Goal: Task Accomplishment & Management: Use online tool/utility

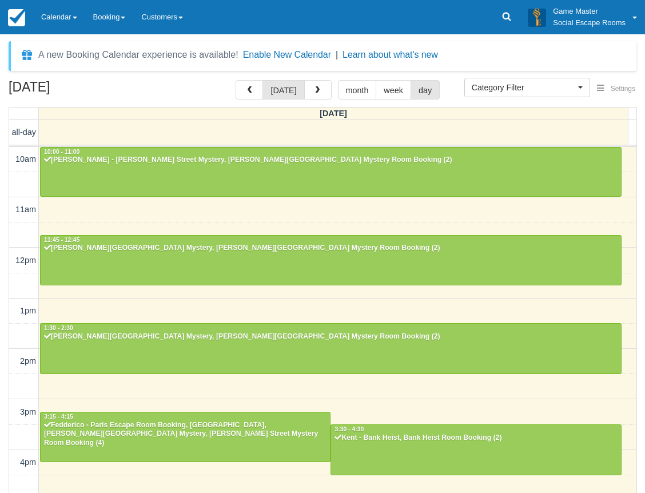
select select
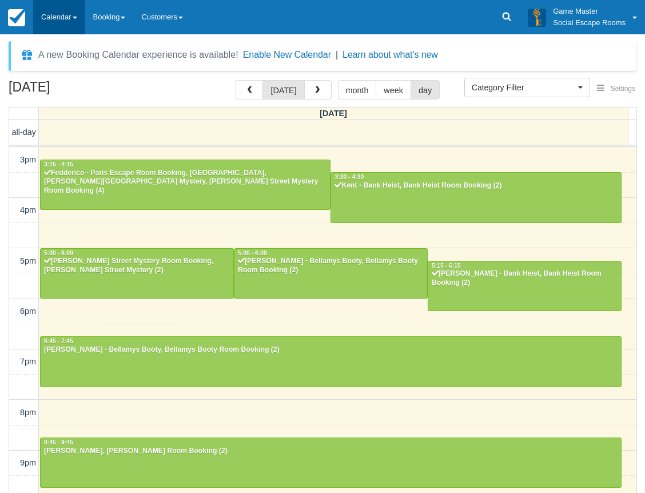
click at [67, 15] on link "Calendar" at bounding box center [59, 17] width 52 height 34
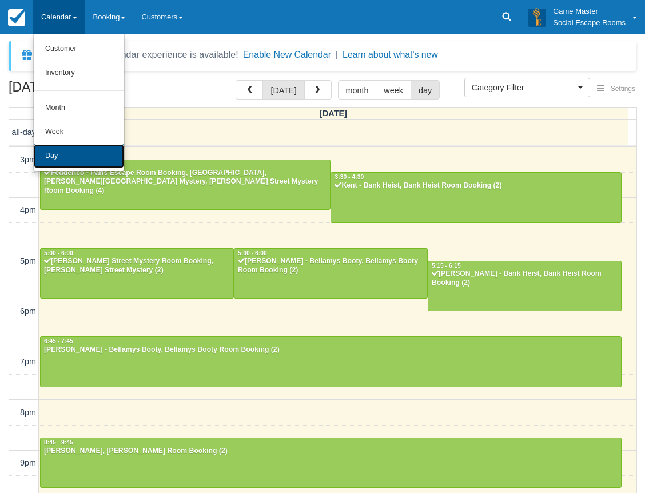
click at [62, 155] on link "Day" at bounding box center [79, 156] width 90 height 24
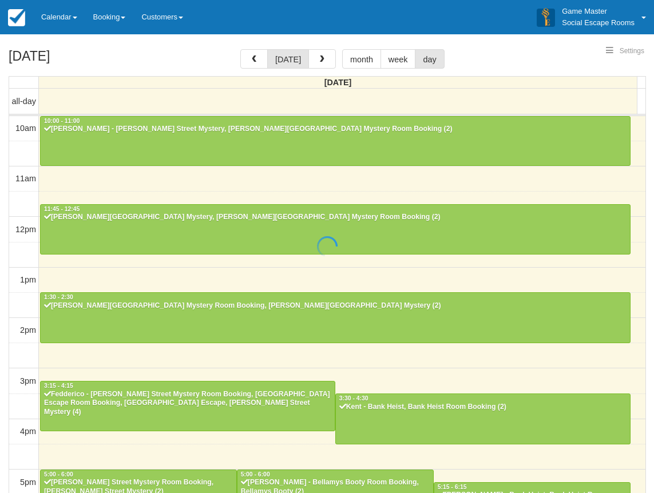
select select
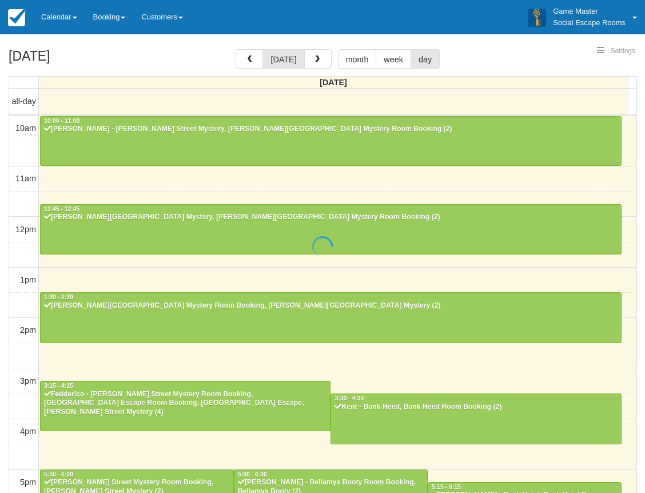
scroll to position [252, 0]
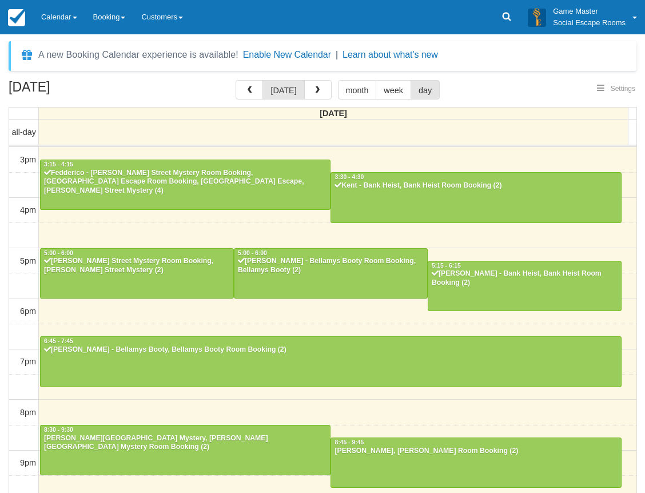
select select
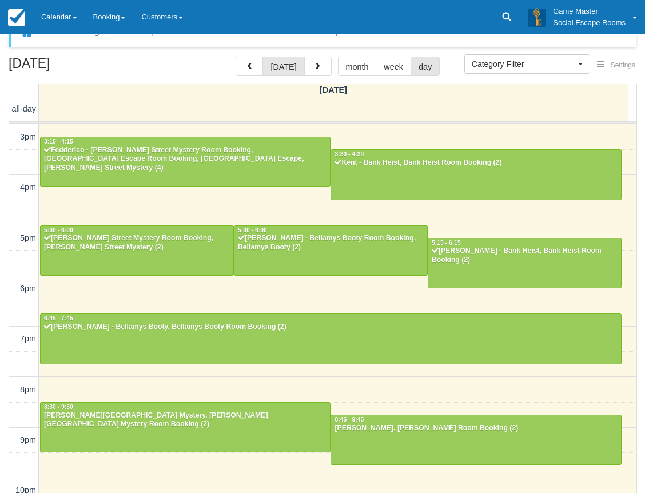
scroll to position [37, 0]
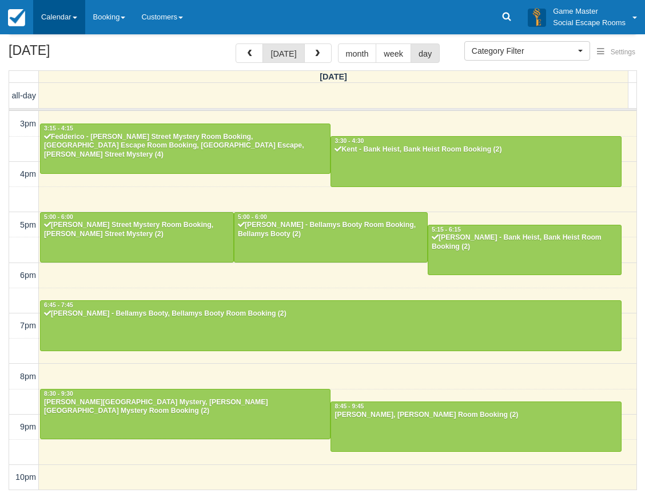
click at [66, 19] on link "Calendar" at bounding box center [59, 17] width 52 height 34
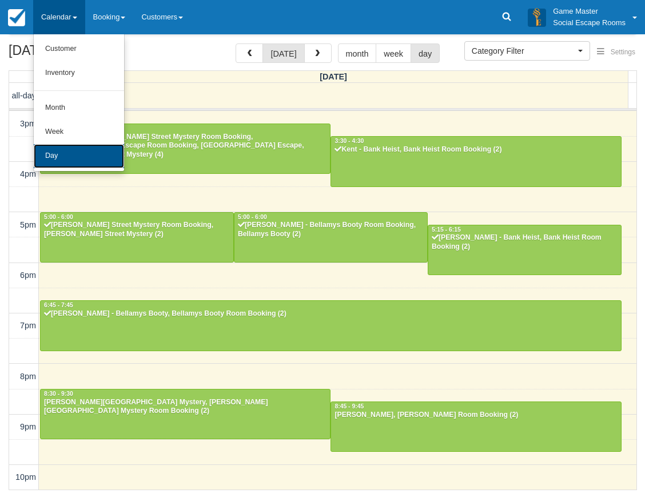
click at [71, 152] on link "Day" at bounding box center [79, 156] width 90 height 24
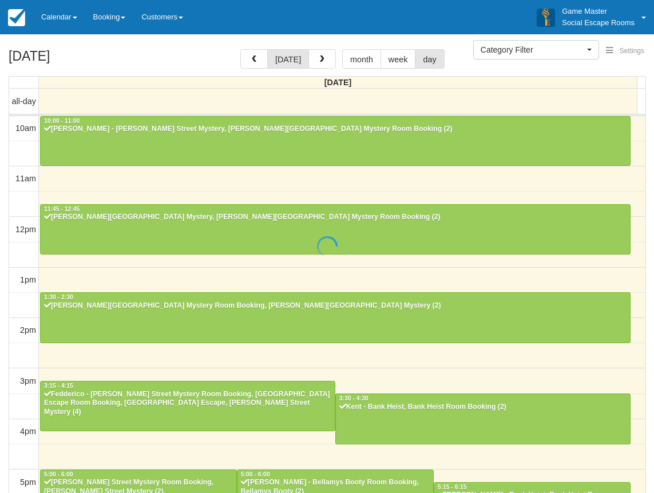
select select
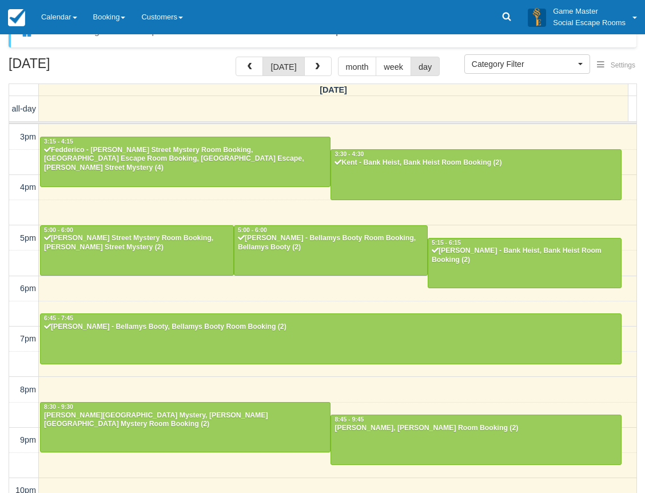
scroll to position [37, 0]
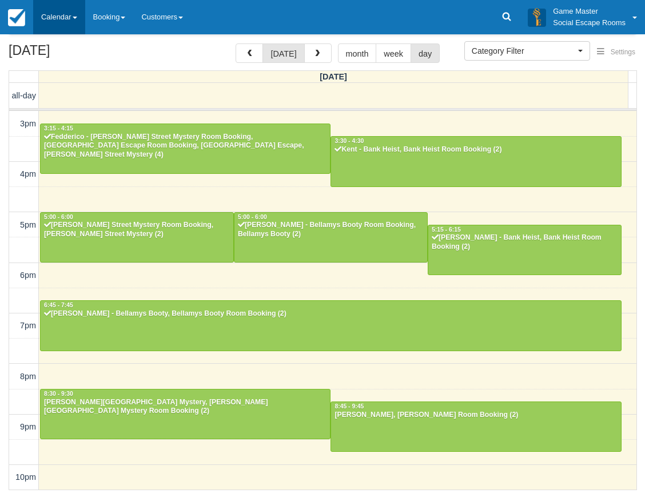
click at [79, 14] on link "Calendar" at bounding box center [59, 17] width 52 height 34
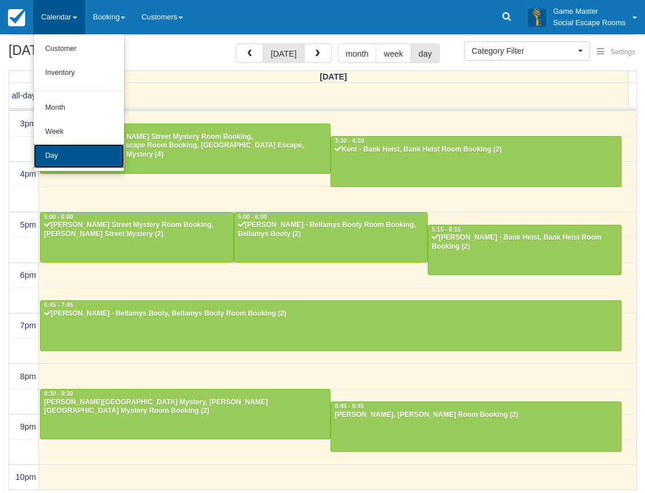
click at [93, 158] on link "Day" at bounding box center [79, 156] width 90 height 24
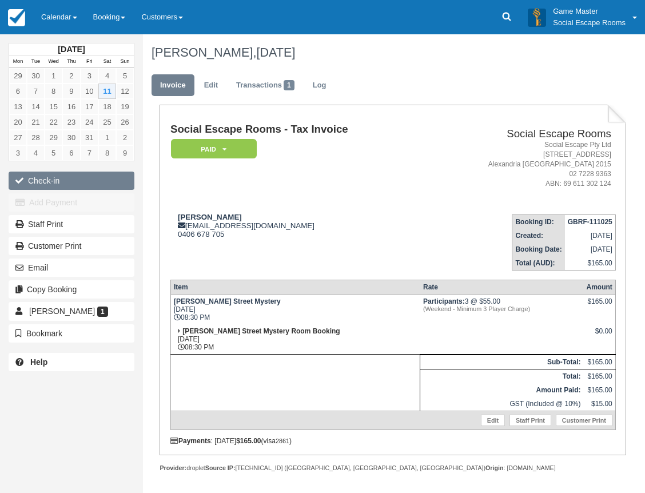
click at [85, 180] on button "Check-in" at bounding box center [72, 181] width 126 height 18
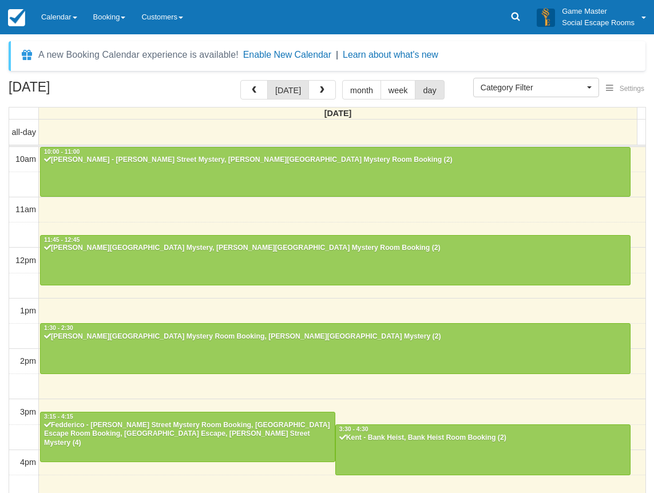
select select
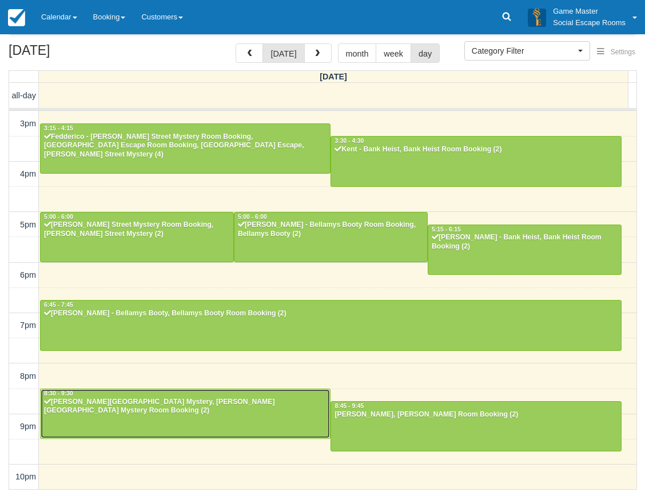
scroll to position [37, 0]
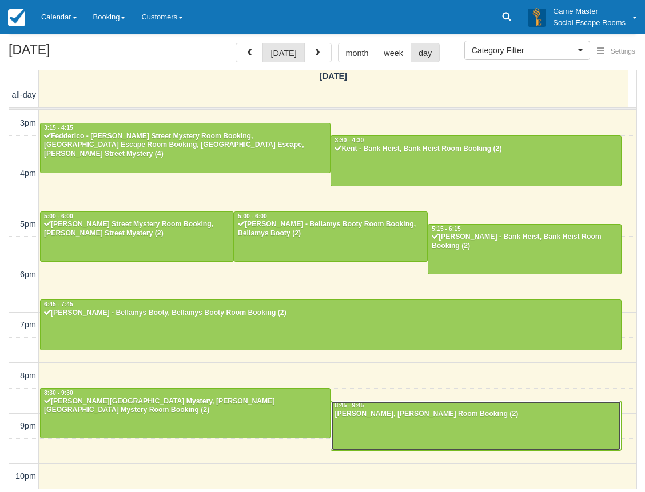
click at [392, 421] on div at bounding box center [475, 425] width 289 height 49
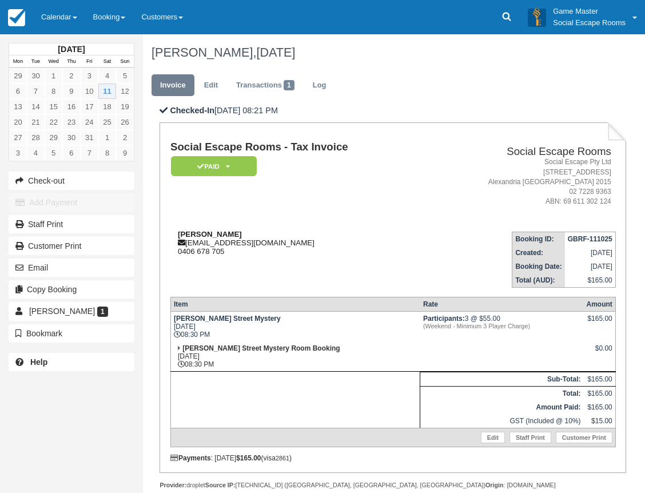
click at [192, 233] on strong "[PERSON_NAME]" at bounding box center [210, 234] width 64 height 9
drag, startPoint x: 192, startPoint y: 233, endPoint x: 205, endPoint y: 234, distance: 13.2
click at [205, 234] on strong "[PERSON_NAME]" at bounding box center [210, 234] width 64 height 9
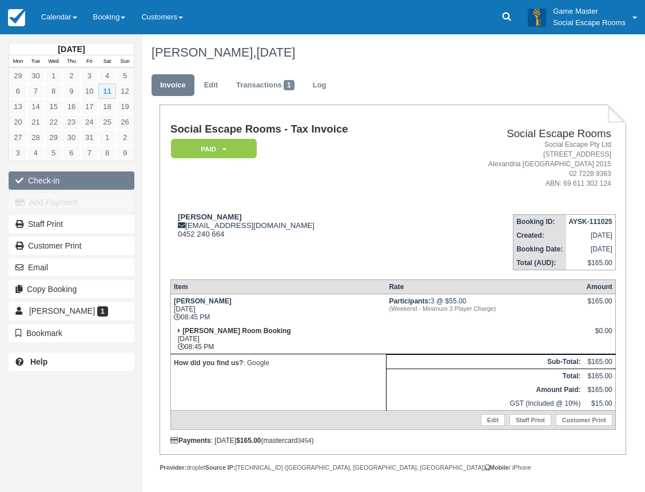
click at [88, 177] on button "Check-in" at bounding box center [72, 181] width 126 height 18
